Goal: Task Accomplishment & Management: Complete application form

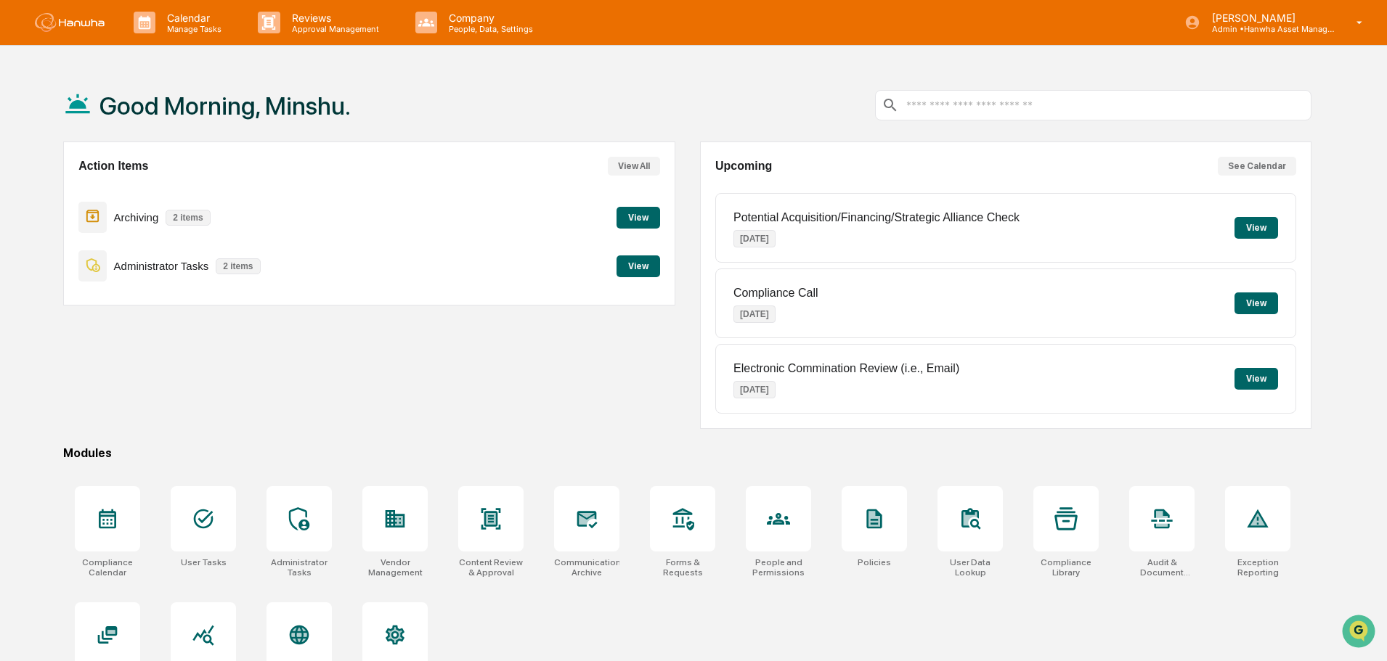
click at [624, 266] on button "View" at bounding box center [638, 267] width 44 height 22
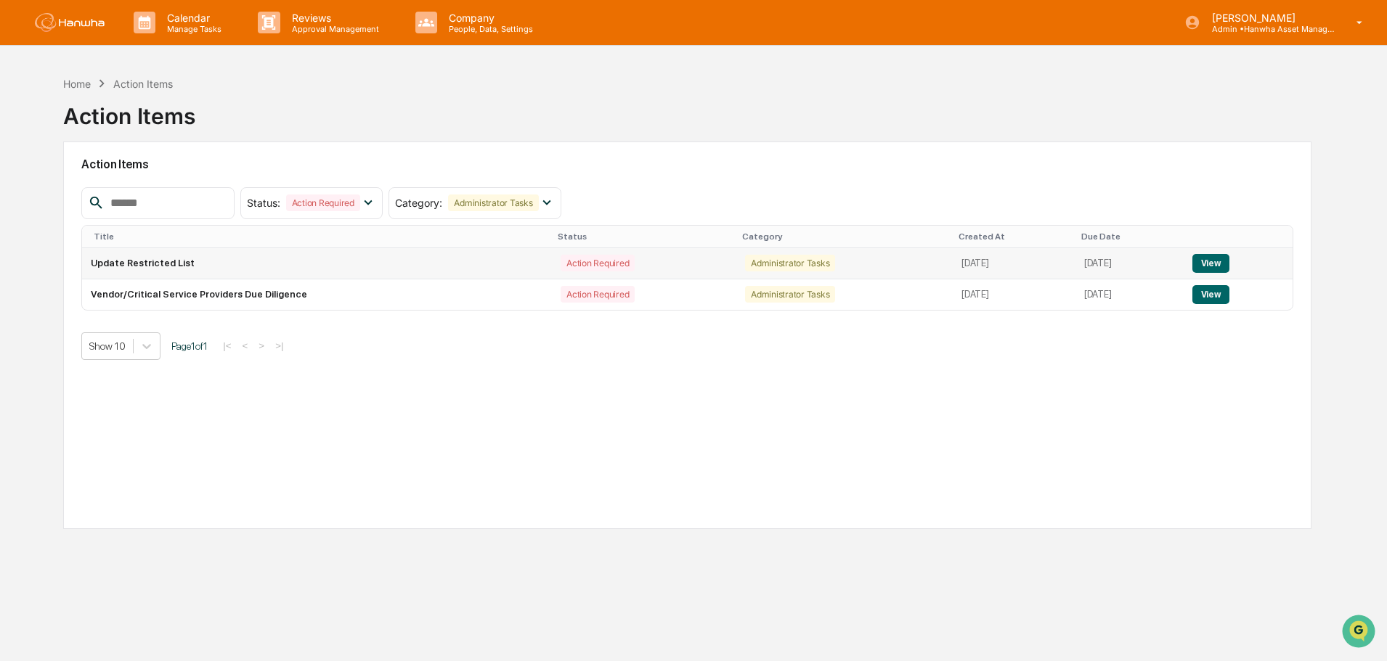
click at [1216, 264] on button "View" at bounding box center [1210, 263] width 37 height 19
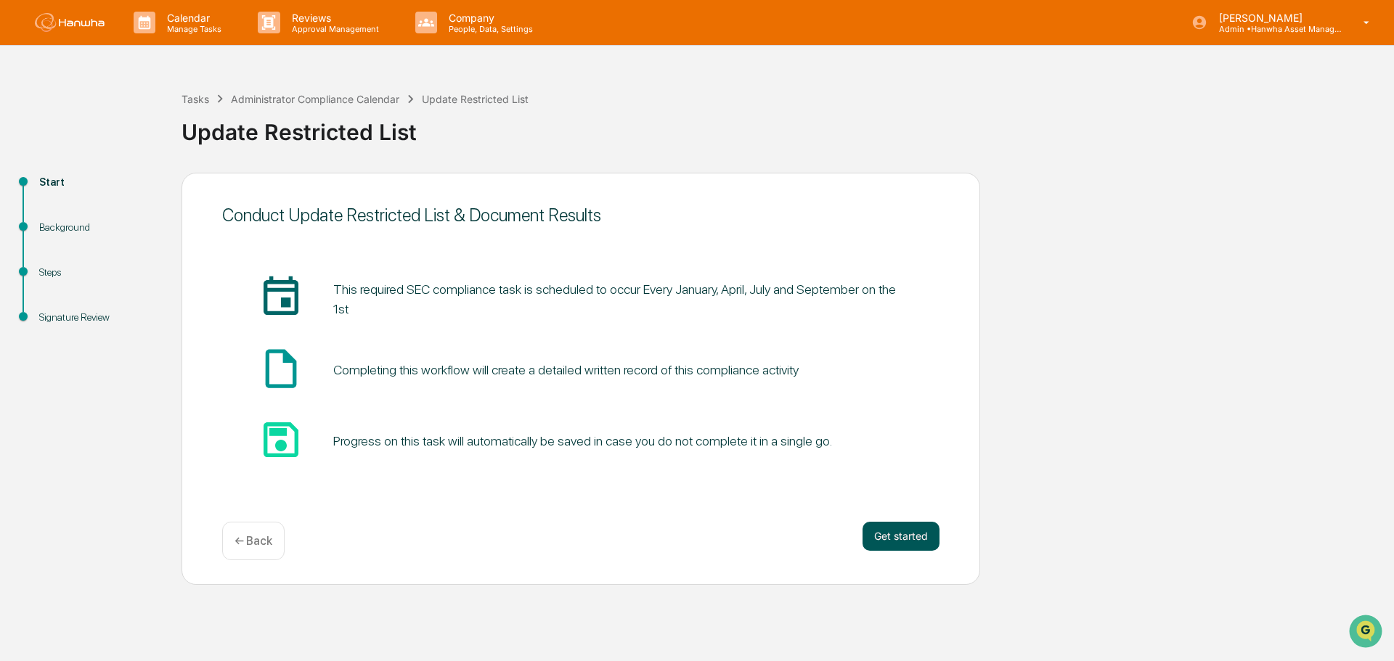
click at [928, 547] on button "Get started" at bounding box center [901, 536] width 77 height 29
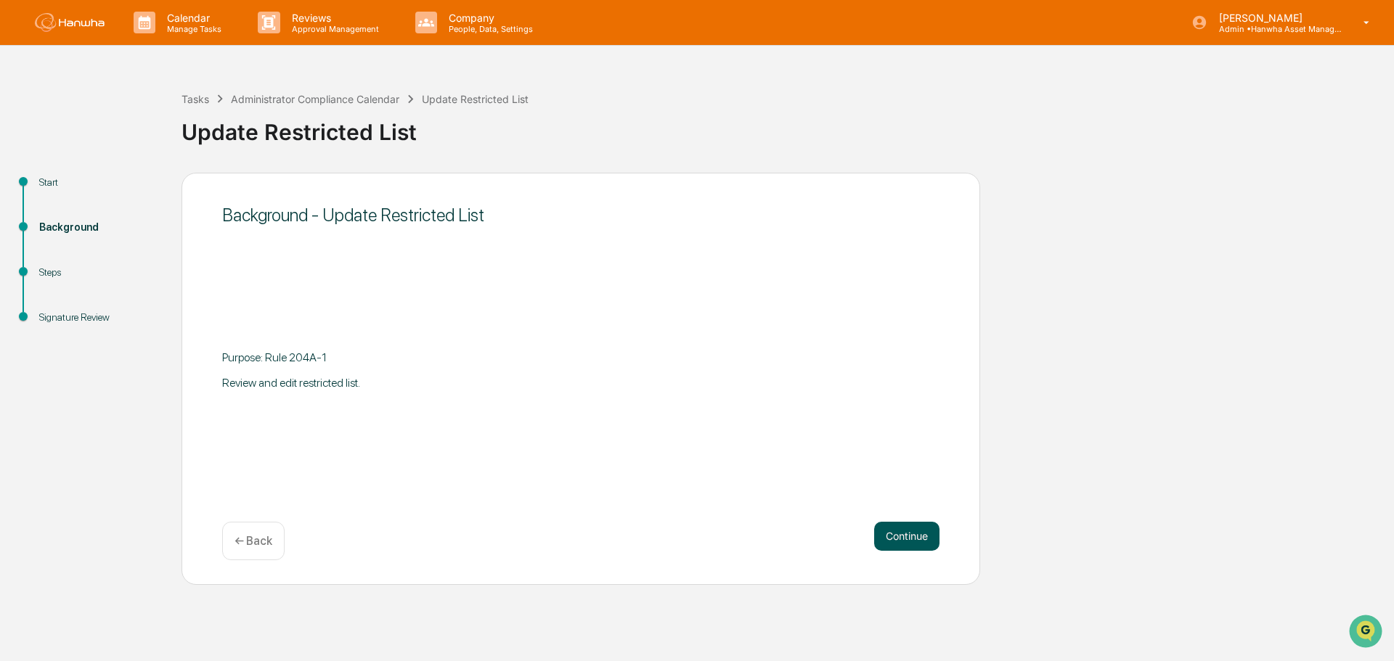
click at [900, 532] on button "Continue" at bounding box center [906, 536] width 65 height 29
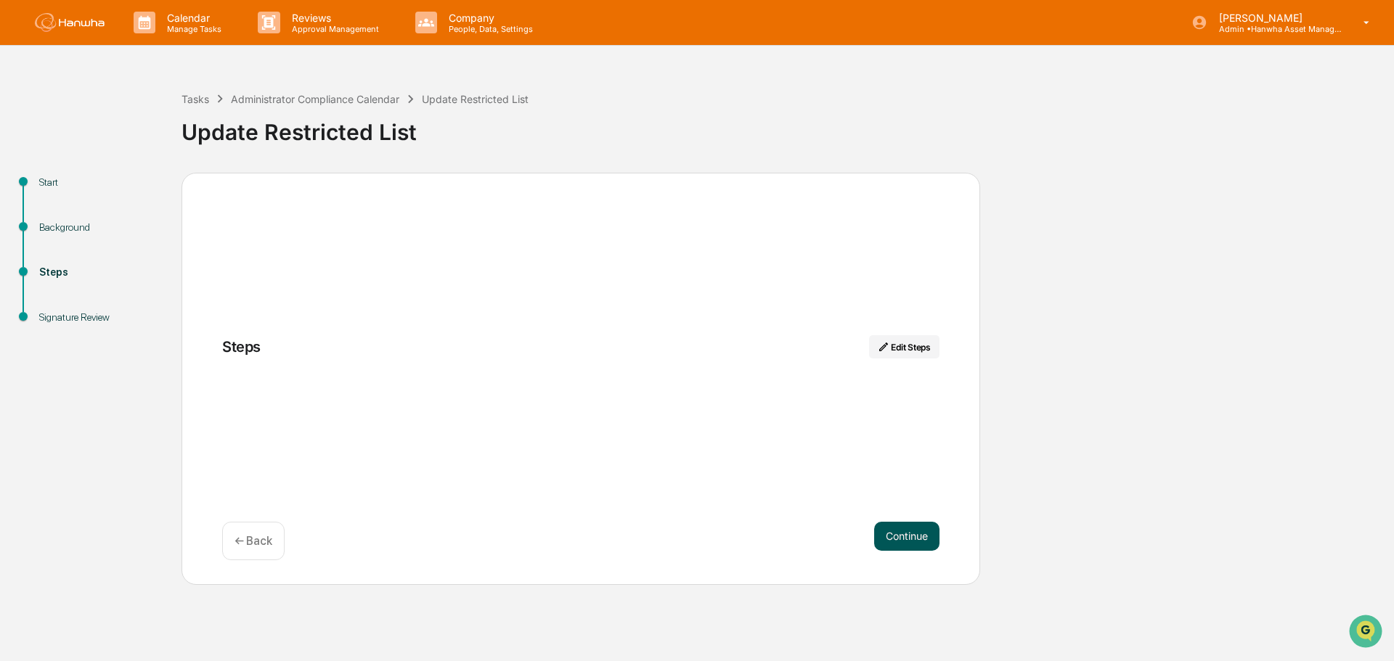
click at [918, 534] on button "Continue" at bounding box center [906, 536] width 65 height 29
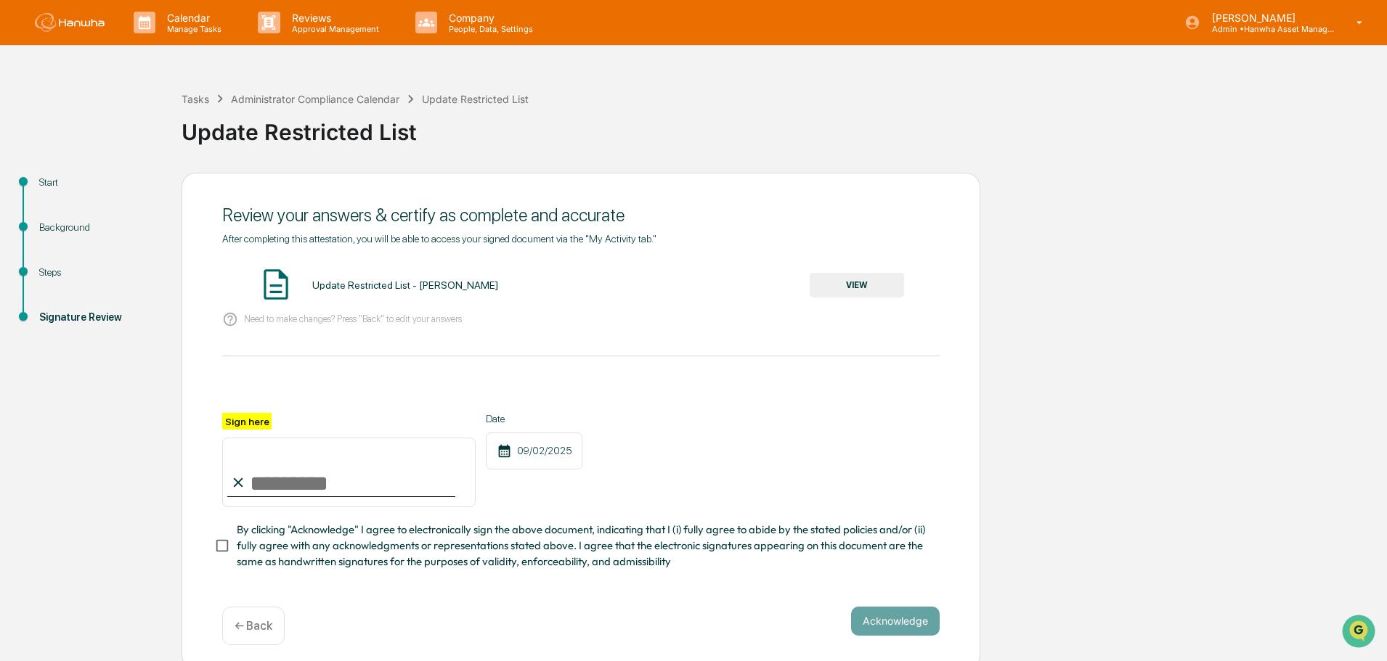
scroll to position [13, 0]
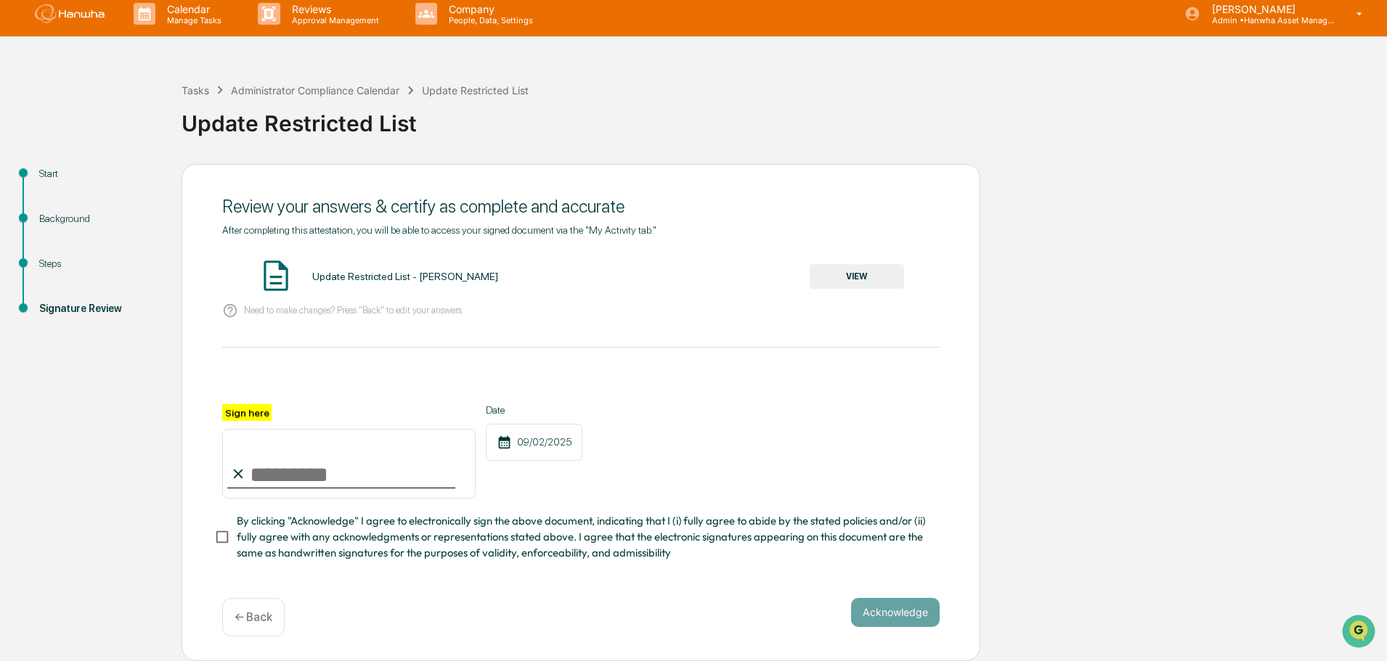
click at [315, 470] on input "Sign here" at bounding box center [348, 464] width 253 height 70
type input "**********"
click at [863, 272] on button "VIEW" at bounding box center [857, 276] width 94 height 25
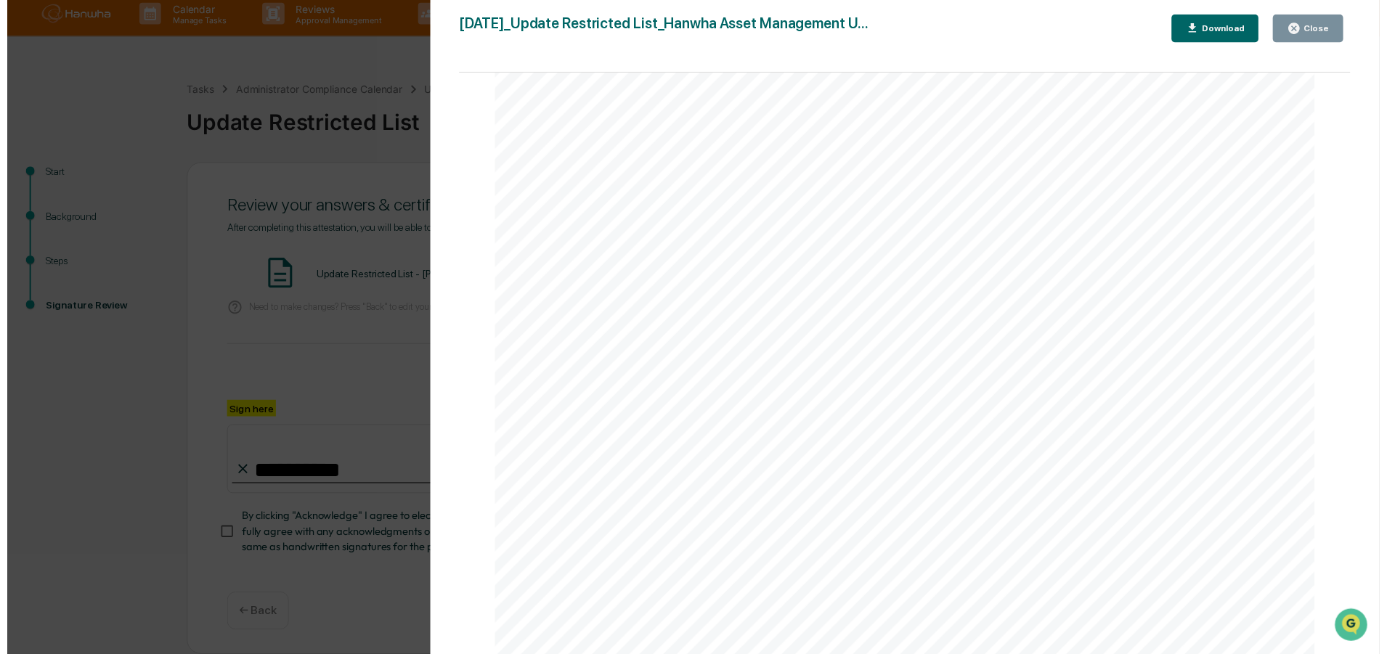
scroll to position [0, 0]
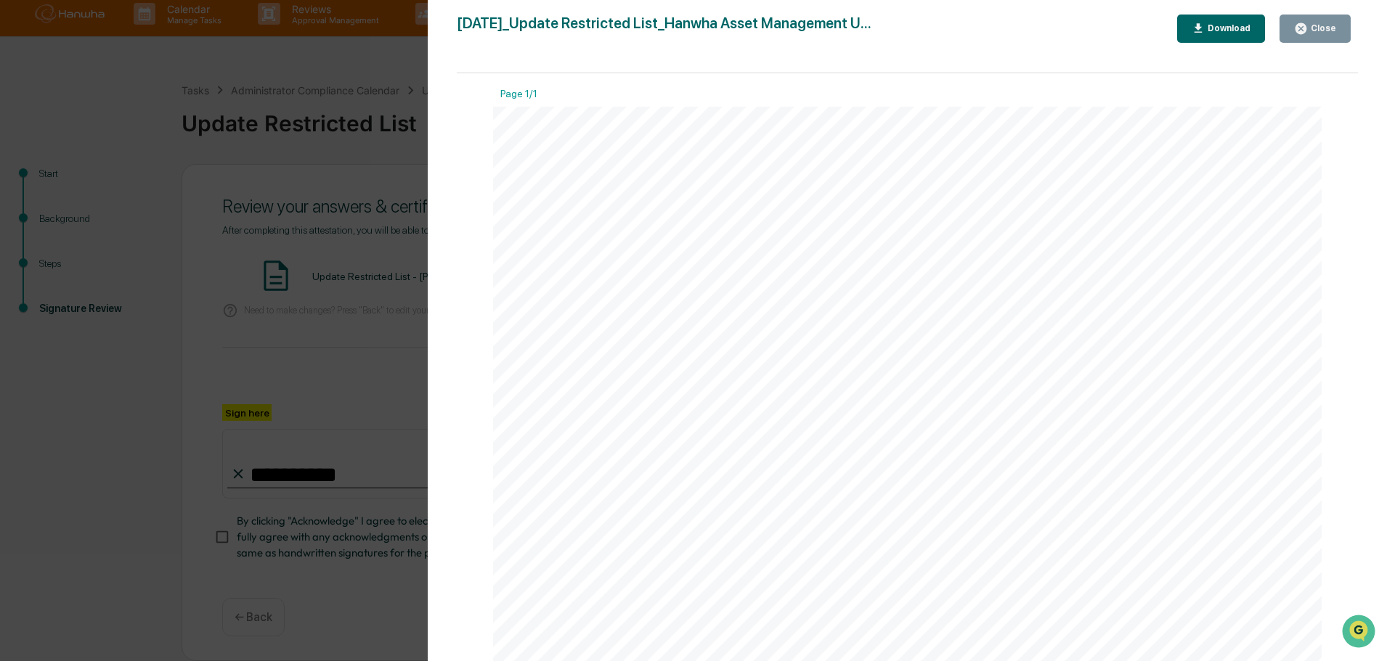
click at [1308, 23] on icon "button" at bounding box center [1301, 29] width 14 height 14
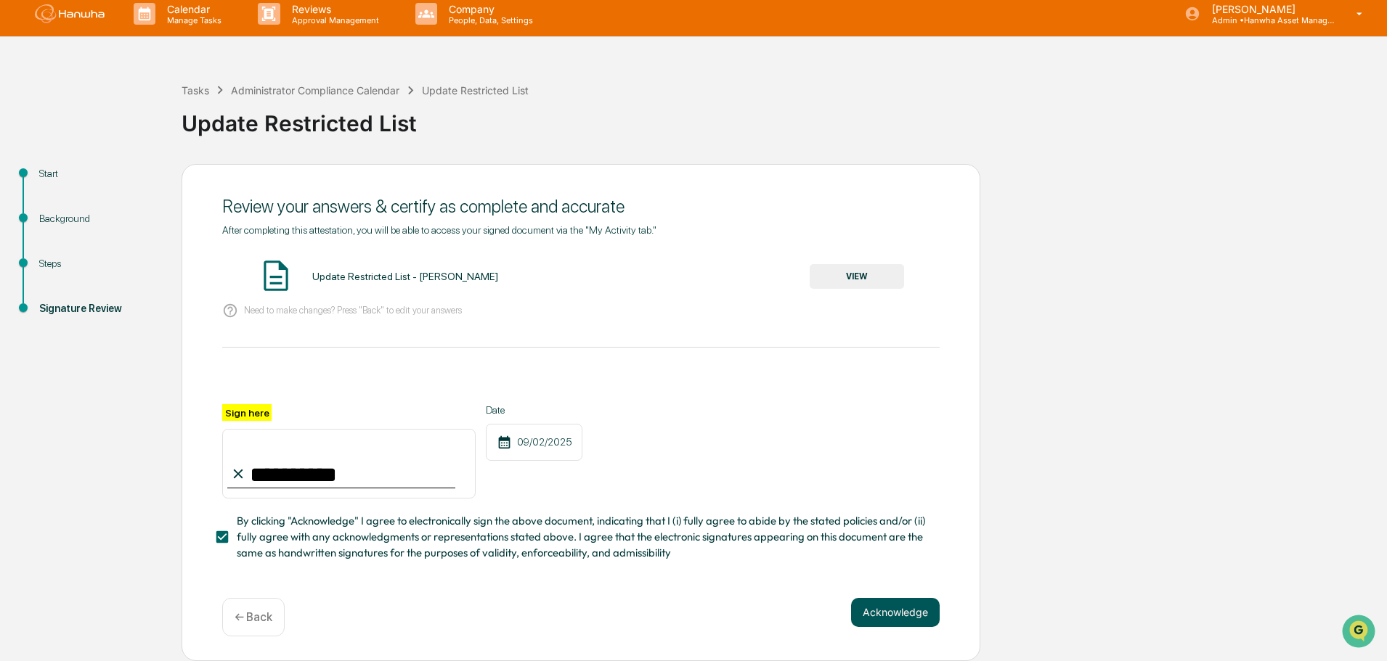
click at [931, 613] on button "Acknowledge" at bounding box center [895, 612] width 89 height 29
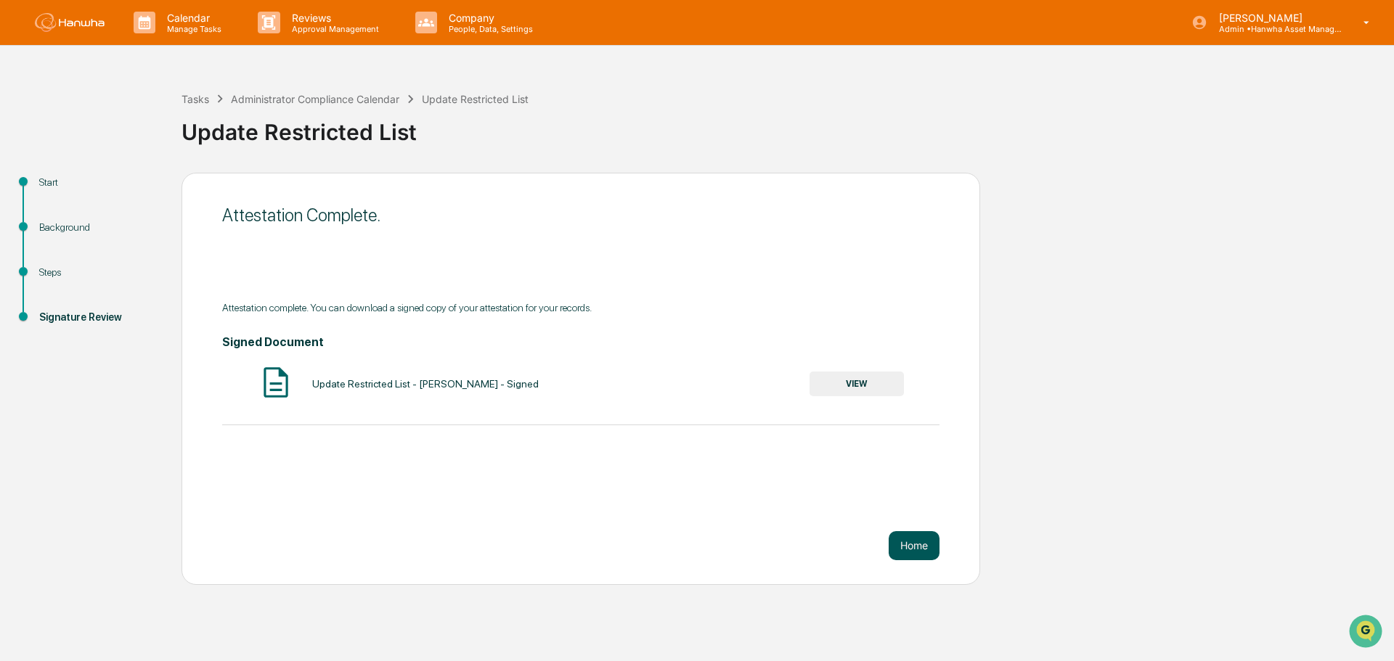
click at [900, 553] on button "Home" at bounding box center [914, 545] width 51 height 29
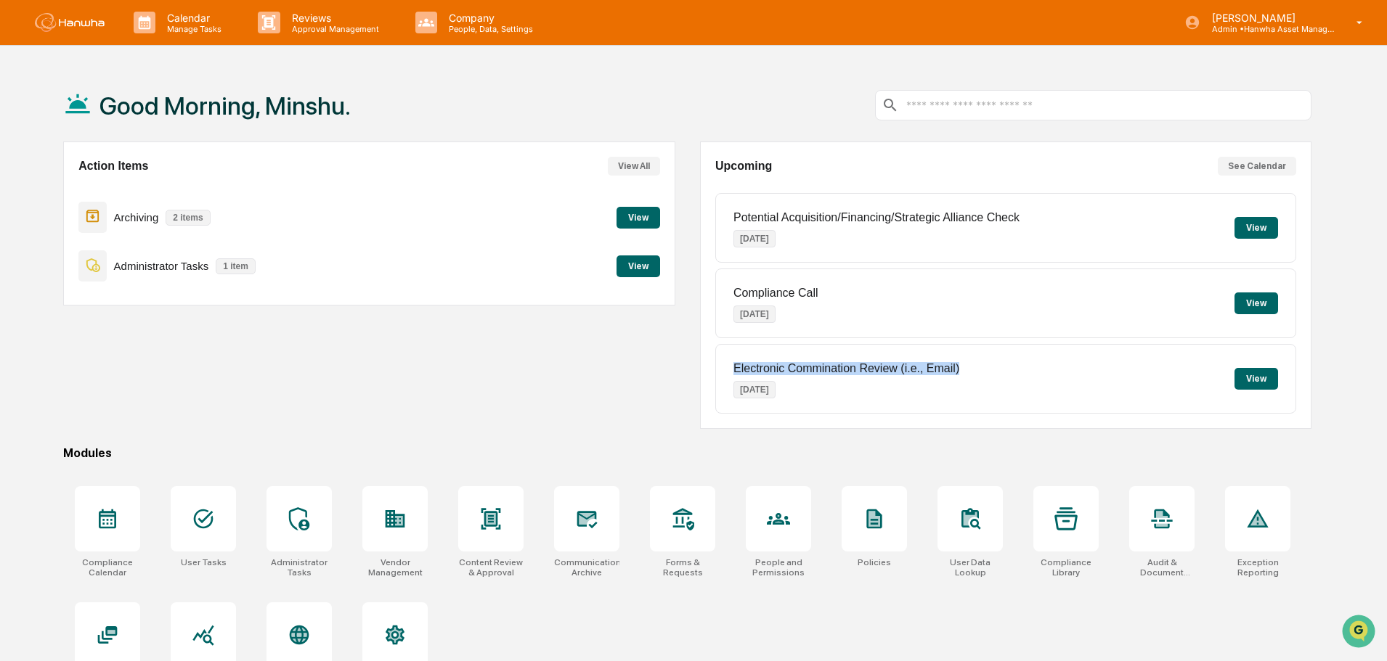
drag, startPoint x: 969, startPoint y: 367, endPoint x: 689, endPoint y: 367, distance: 279.5
click at [689, 367] on div "Action Items View All Archiving 2 items View Administrator Tasks 1 item View Up…" at bounding box center [687, 286] width 1248 height 288
click at [637, 401] on div "Action Items View All Archiving 2 items View Administrator Tasks 1 item View" at bounding box center [368, 286] width 611 height 288
